Goal: Navigation & Orientation: Find specific page/section

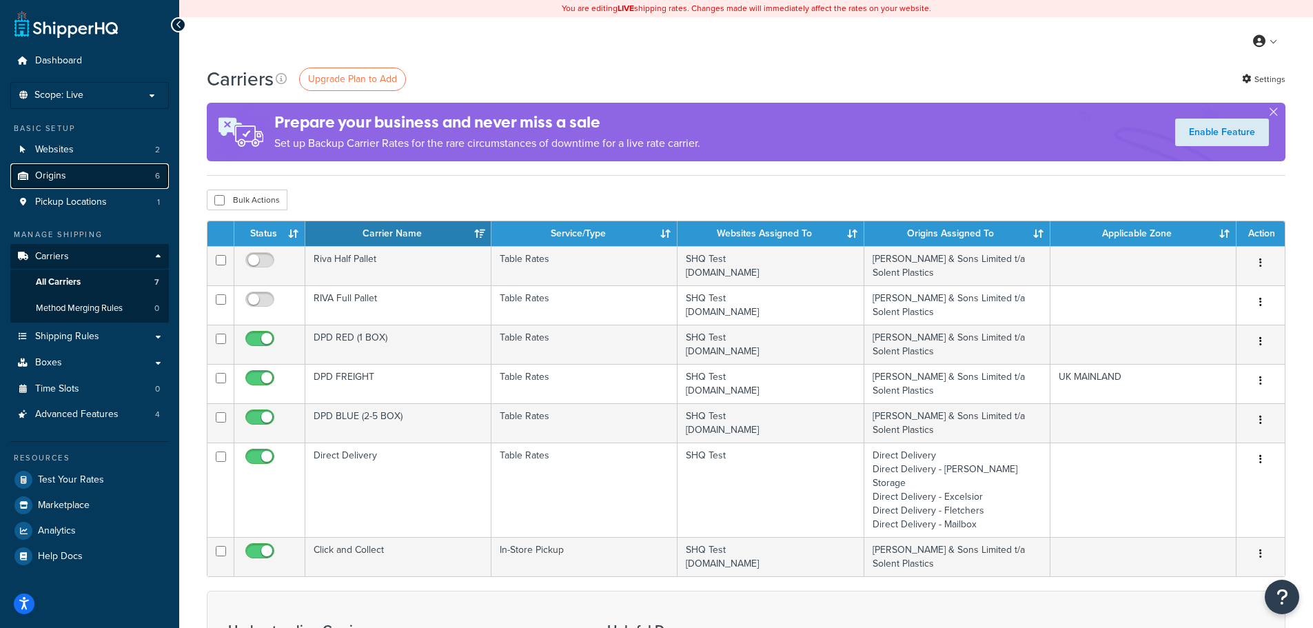
click at [85, 179] on link "Origins 6" at bounding box center [89, 176] width 159 height 26
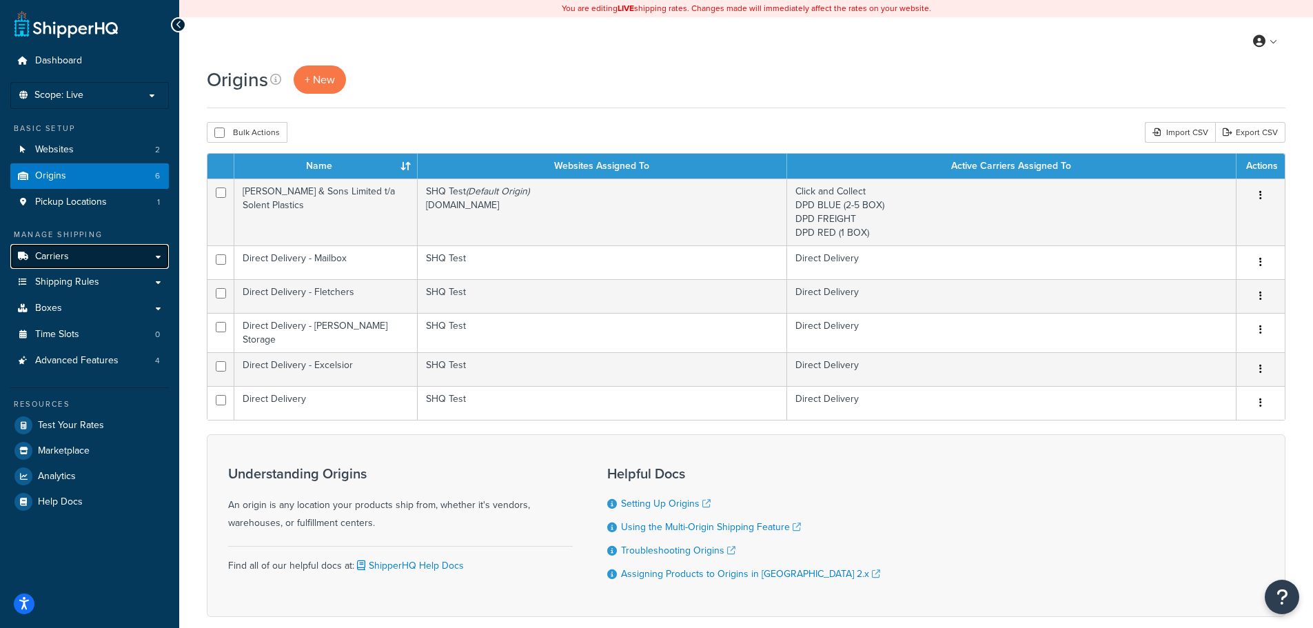
click at [79, 250] on link "Carriers" at bounding box center [89, 257] width 159 height 26
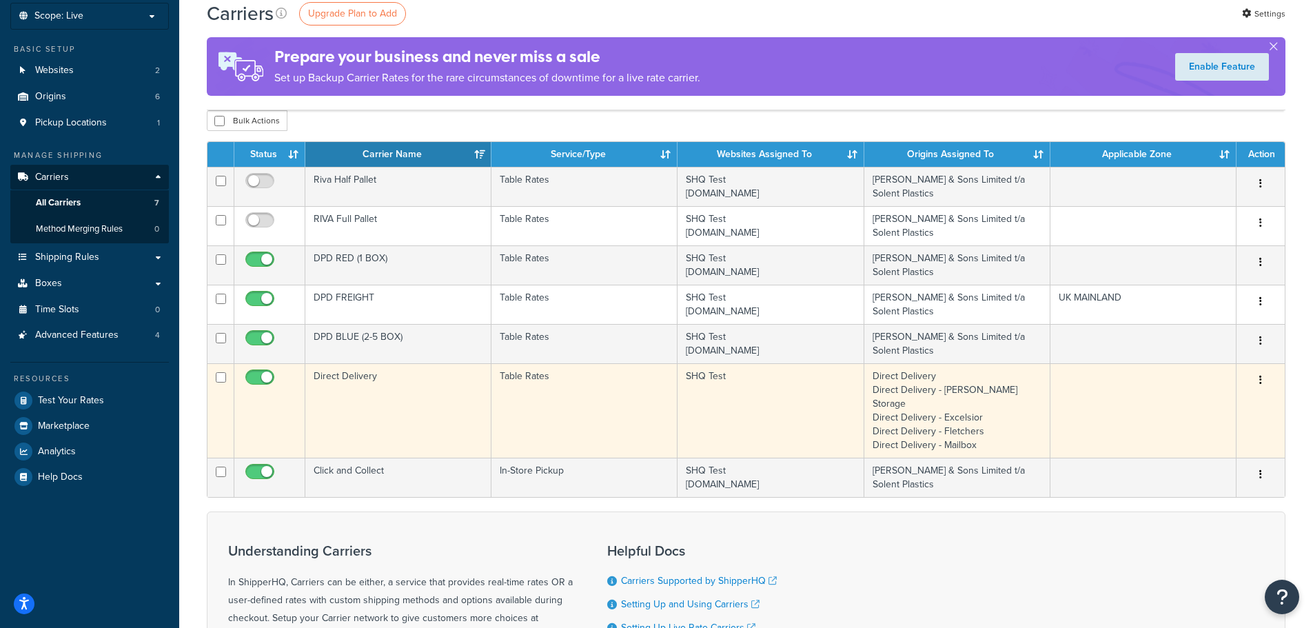
scroll to position [69, 0]
